Goal: Task Accomplishment & Management: Manage account settings

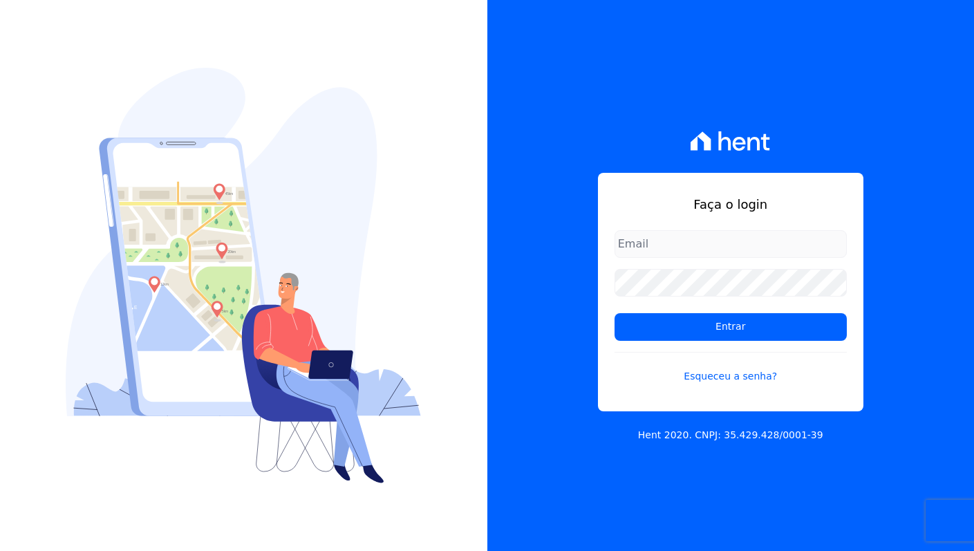
type input "davinovaes.cel@gmail.com"
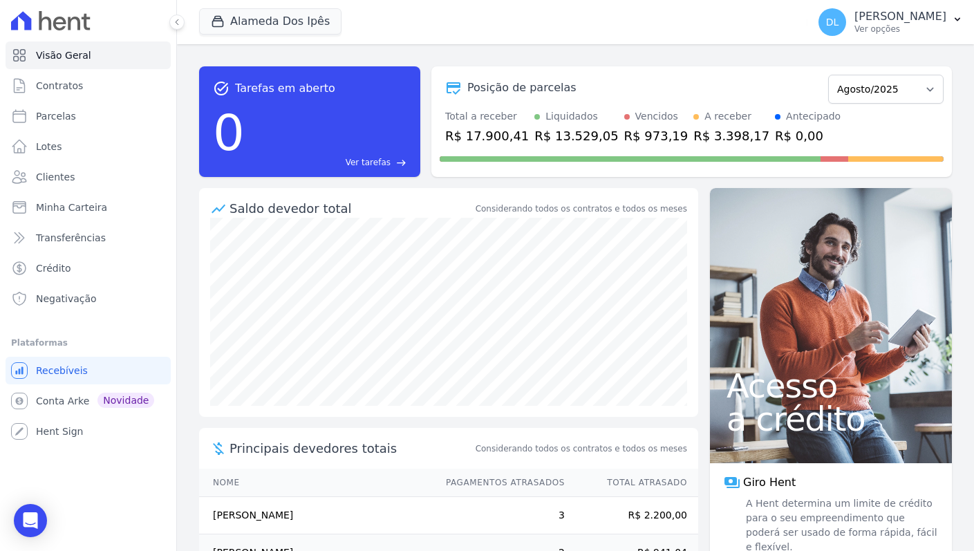
click at [542, 59] on div "task_alt Tarefas em aberto 0 Ver tarefas east Posição de parcelas Setembro/2023…" at bounding box center [575, 121] width 752 height 133
click at [647, 62] on div "task_alt Tarefas em aberto 0 Ver tarefas east Posição de parcelas Setembro/2023…" at bounding box center [575, 121] width 752 height 133
click at [652, 48] on div "task_alt Tarefas em aberto 0 Ver tarefas east Posição de parcelas Setembro/2023…" at bounding box center [575, 297] width 797 height 506
click at [880, 24] on p "Ver opções" at bounding box center [900, 28] width 92 height 11
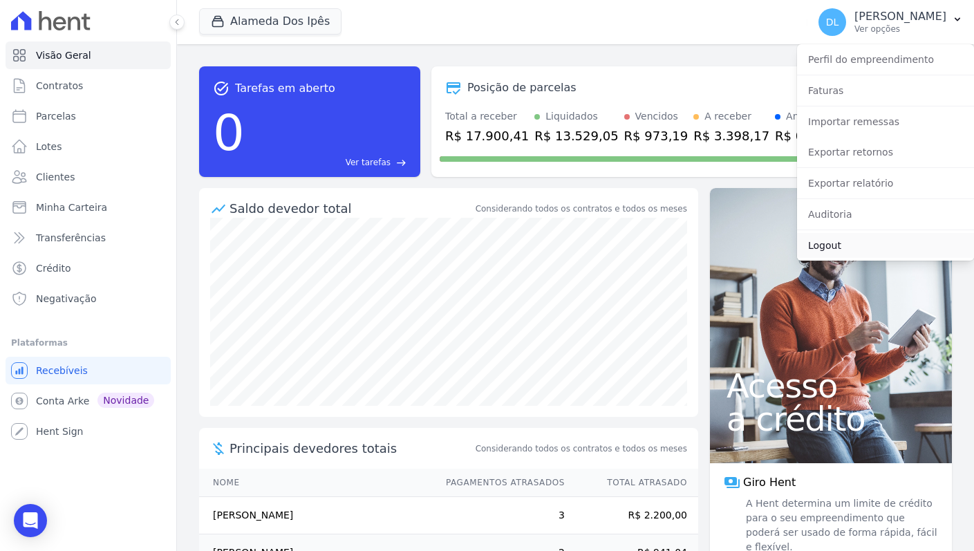
click at [851, 251] on link "Logout" at bounding box center [885, 245] width 177 height 25
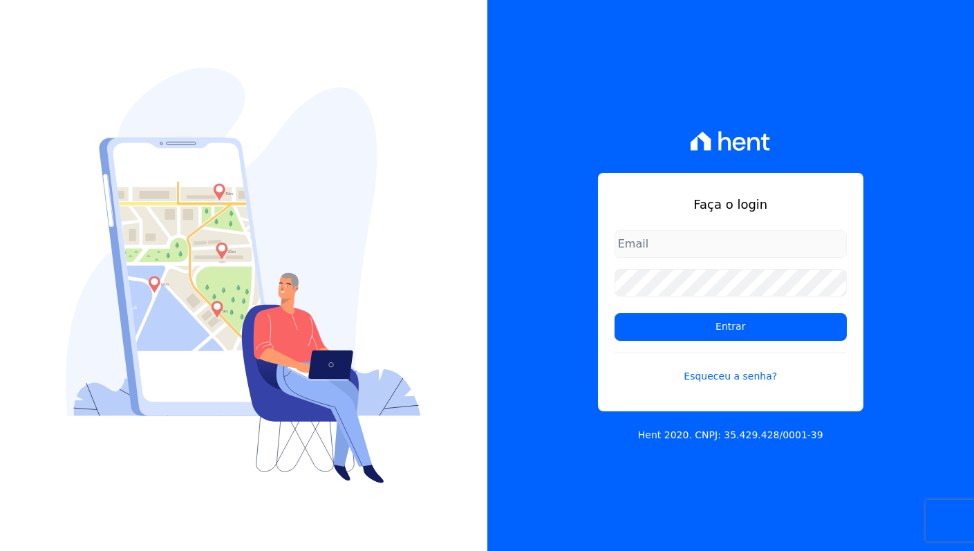
click at [439, 282] on div at bounding box center [243, 275] width 487 height 551
click at [750, 229] on div "Faça o login Entrar Esqueceu a senha?" at bounding box center [730, 292] width 265 height 238
click at [746, 247] on input "email" at bounding box center [730, 244] width 232 height 28
click at [0, 550] on com-1password-button at bounding box center [0, 551] width 0 height 0
type input "davinovaes.cel@gmail.com"
